Goal: Find contact information: Find contact information

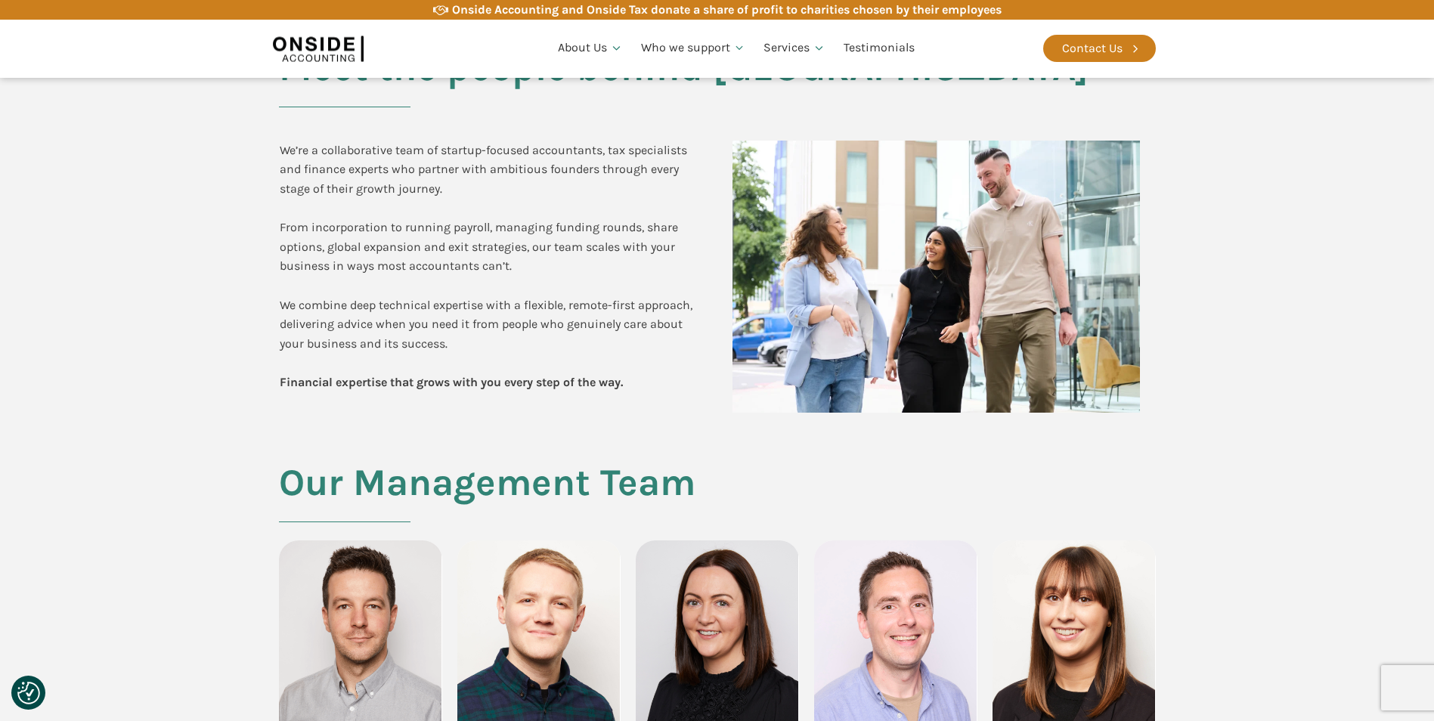
scroll to position [680, 0]
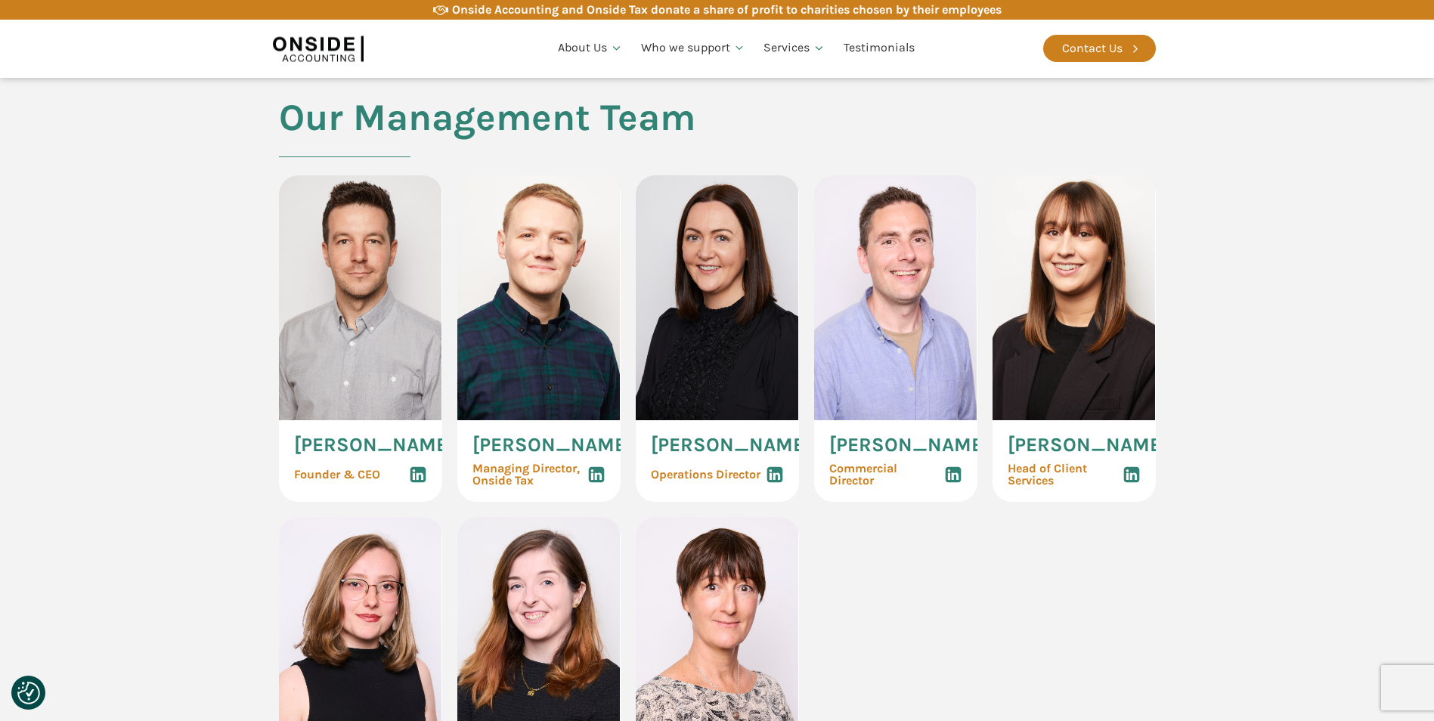
click at [327, 435] on span "[PERSON_NAME]" at bounding box center [374, 445] width 160 height 20
click at [331, 409] on img at bounding box center [360, 297] width 163 height 245
click at [352, 301] on img at bounding box center [360, 297] width 163 height 245
click at [326, 448] on span "[PERSON_NAME]" at bounding box center [374, 445] width 160 height 20
click at [361, 481] on span "Founder & CEO" at bounding box center [337, 475] width 86 height 12
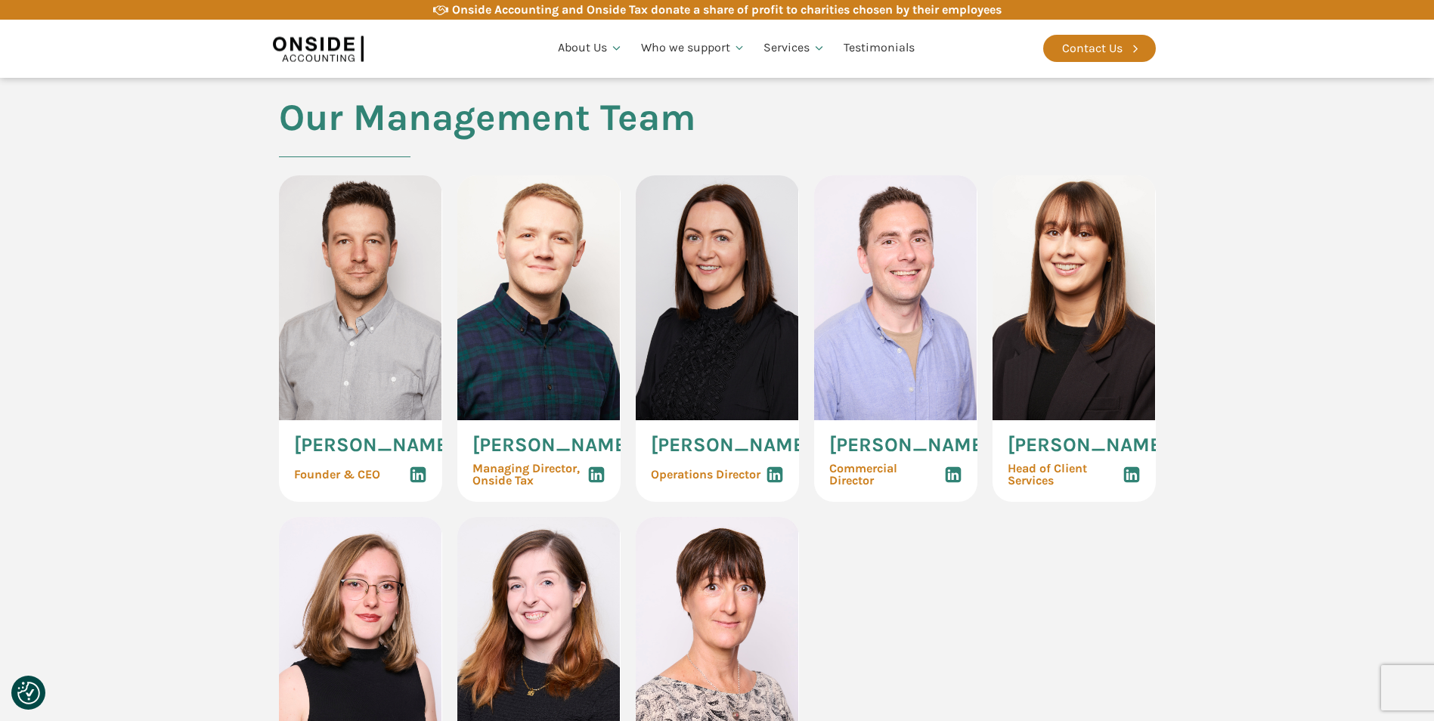
click at [361, 481] on span "Founder & CEO" at bounding box center [337, 475] width 86 height 12
click at [349, 455] on span "[PERSON_NAME]" at bounding box center [374, 445] width 160 height 20
click at [350, 455] on span "[PERSON_NAME]" at bounding box center [374, 445] width 160 height 20
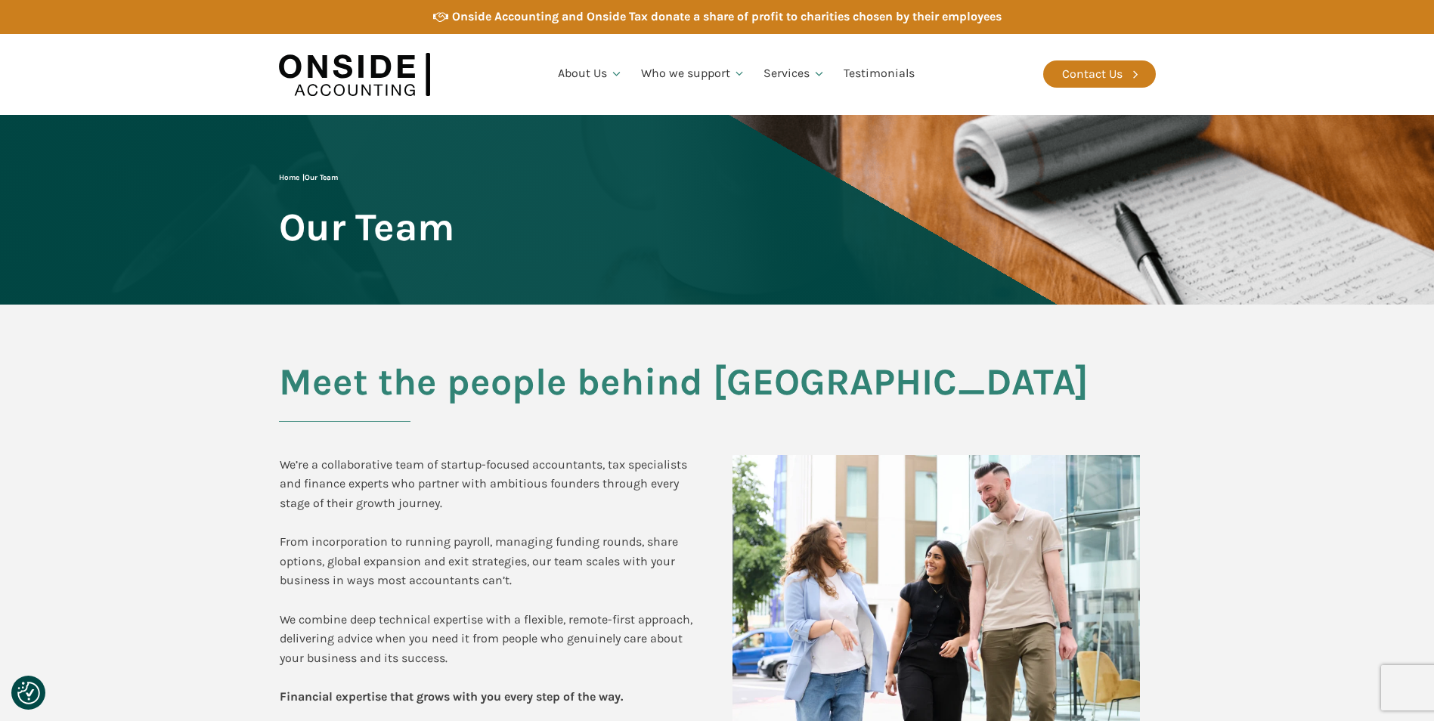
scroll to position [0, 0]
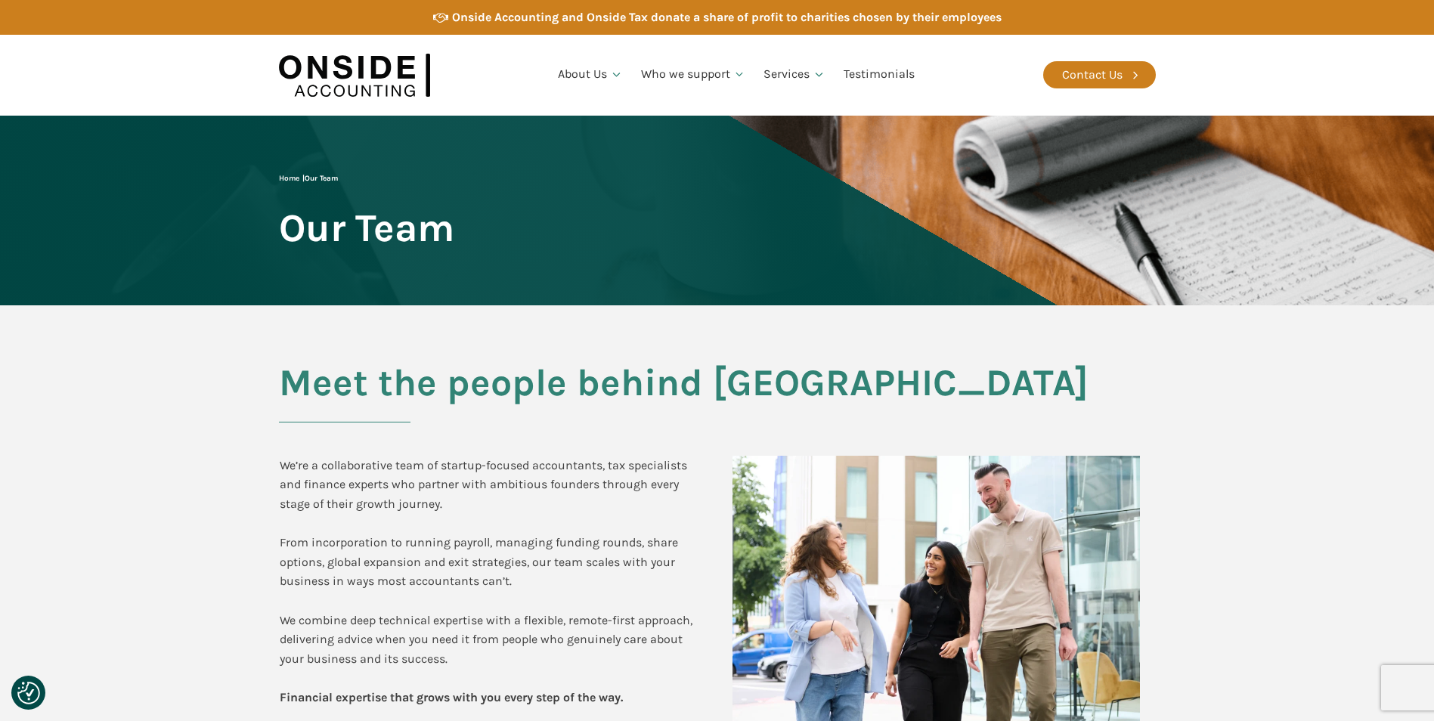
click at [145, 547] on section "Meet the people behind Onside We’re a collaborative team of startup-focused acc…" at bounding box center [717, 541] width 1434 height 472
